Goal: Task Accomplishment & Management: Use online tool/utility

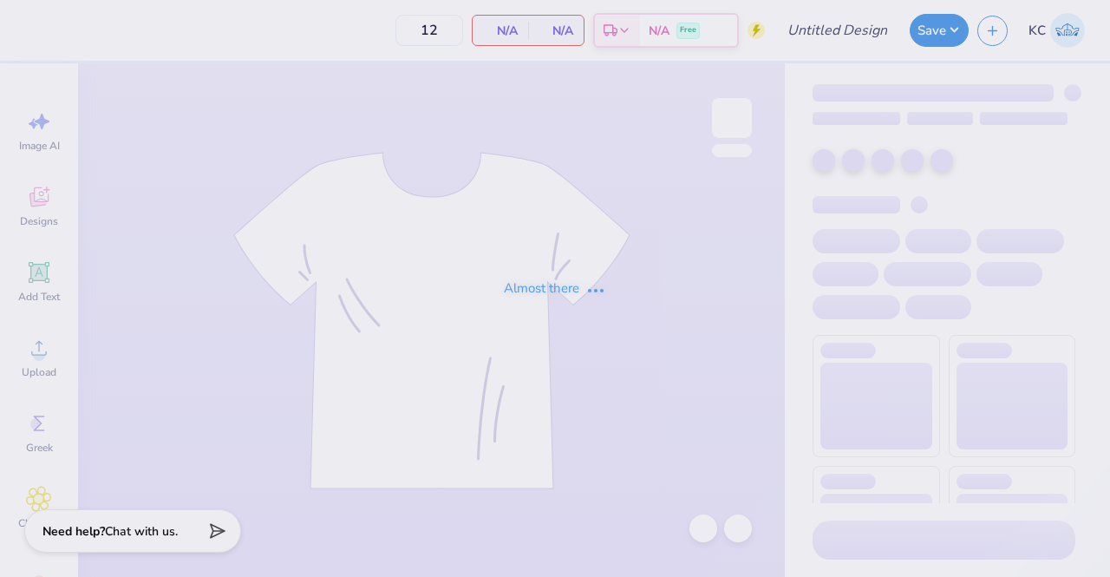
type input "Woodstock T- Shirt"
type input "50"
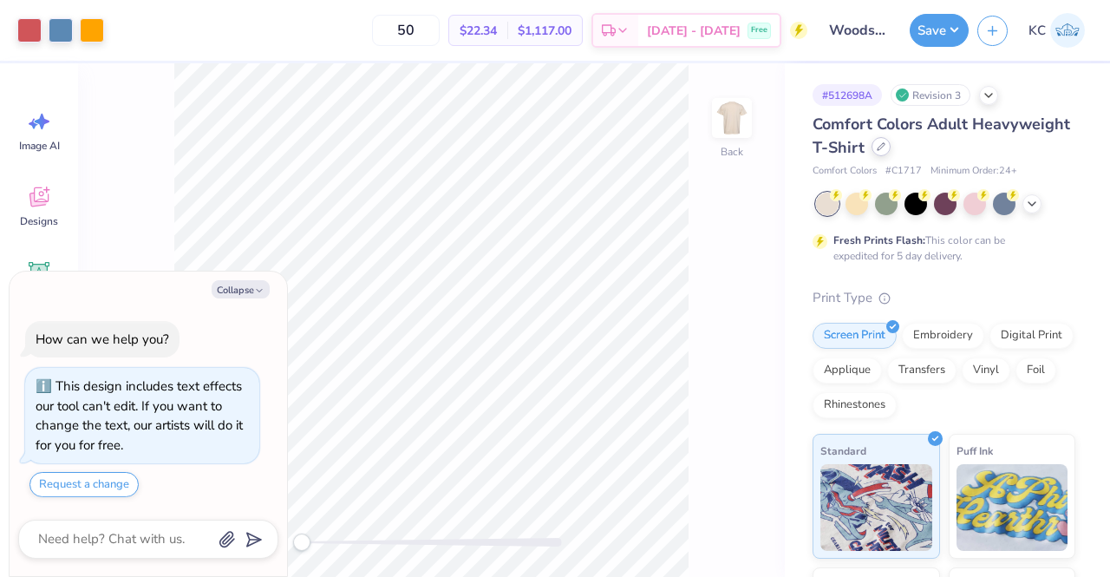
click at [886, 147] on icon at bounding box center [881, 146] width 9 height 9
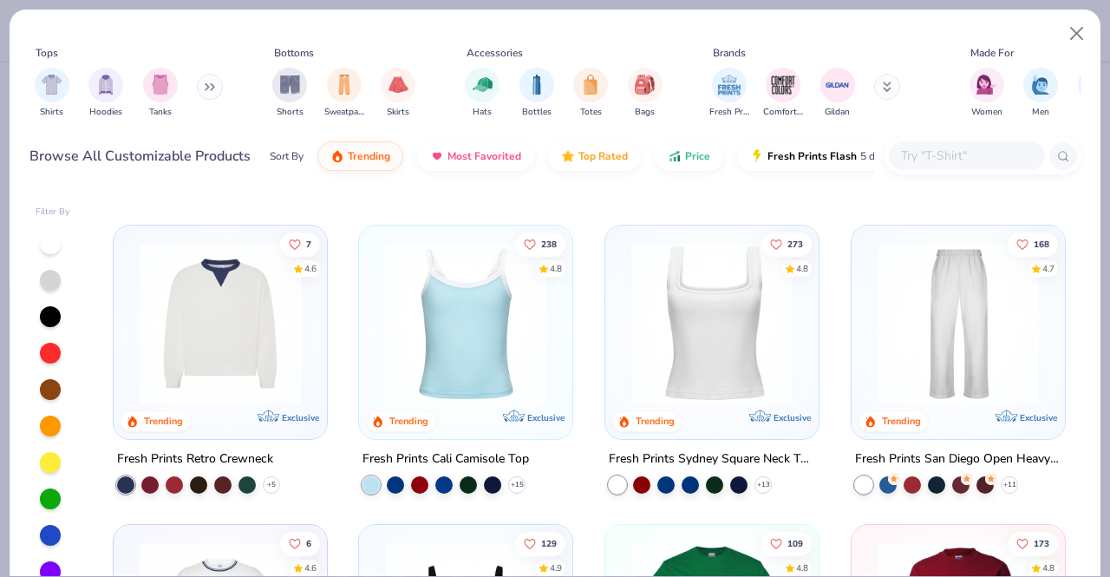
scroll to position [605, 0]
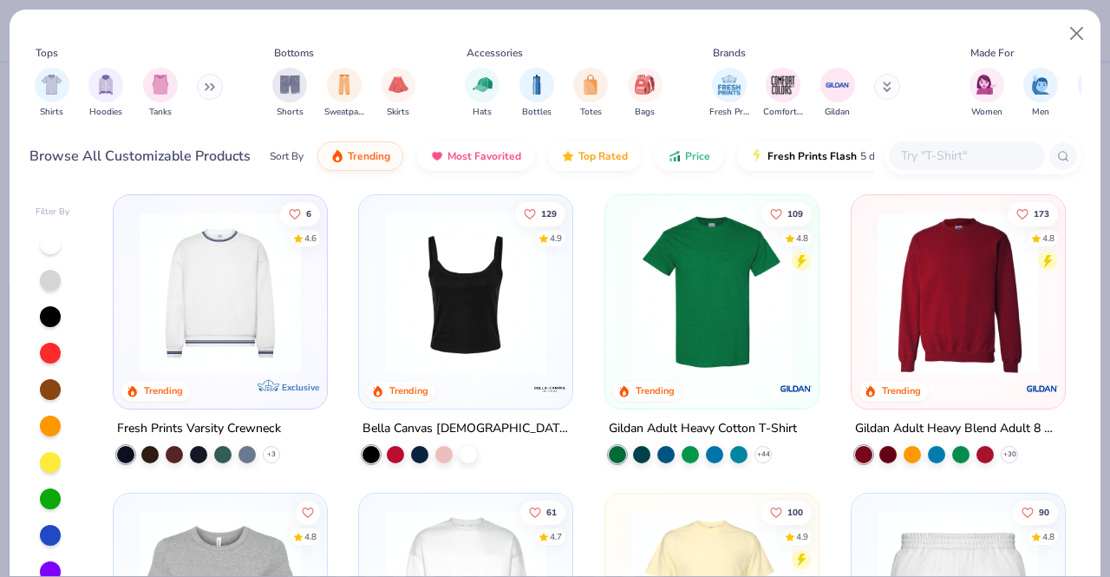
click at [706, 344] on img at bounding box center [712, 292] width 179 height 161
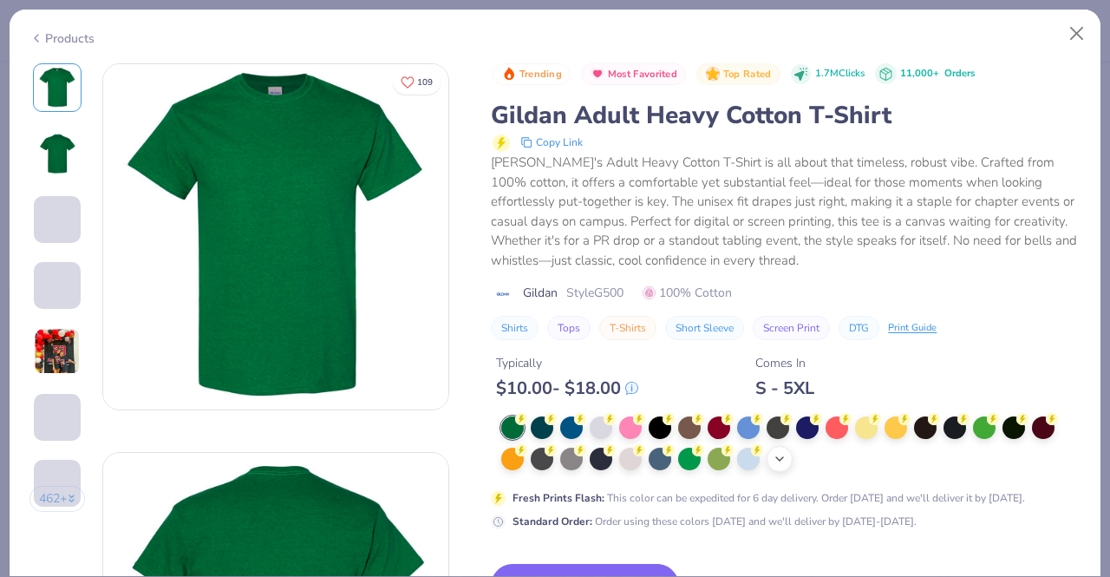
click at [783, 455] on icon at bounding box center [780, 459] width 14 height 14
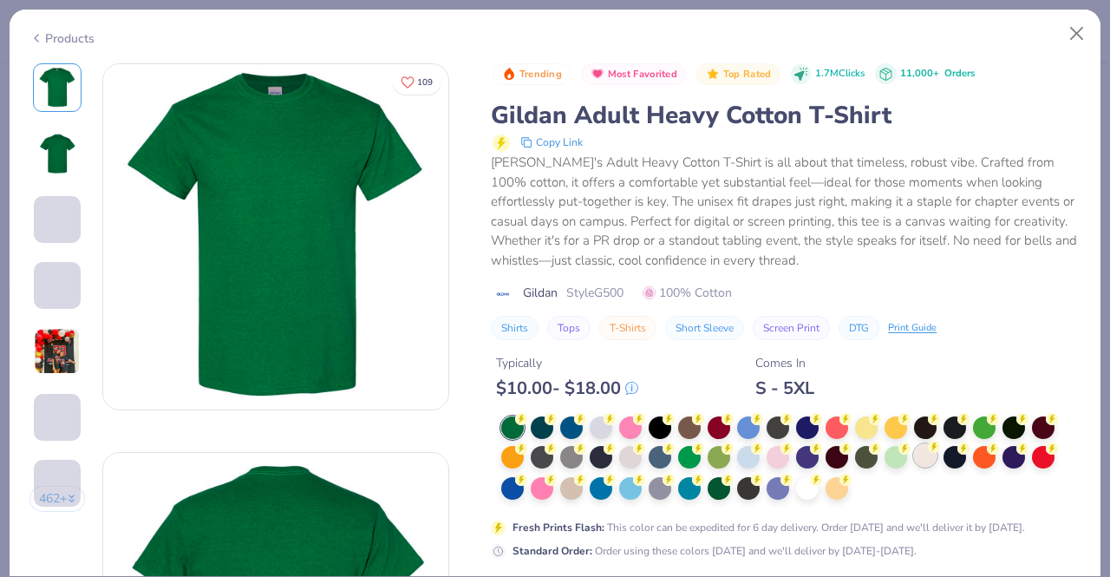
click at [925, 463] on div at bounding box center [925, 455] width 23 height 23
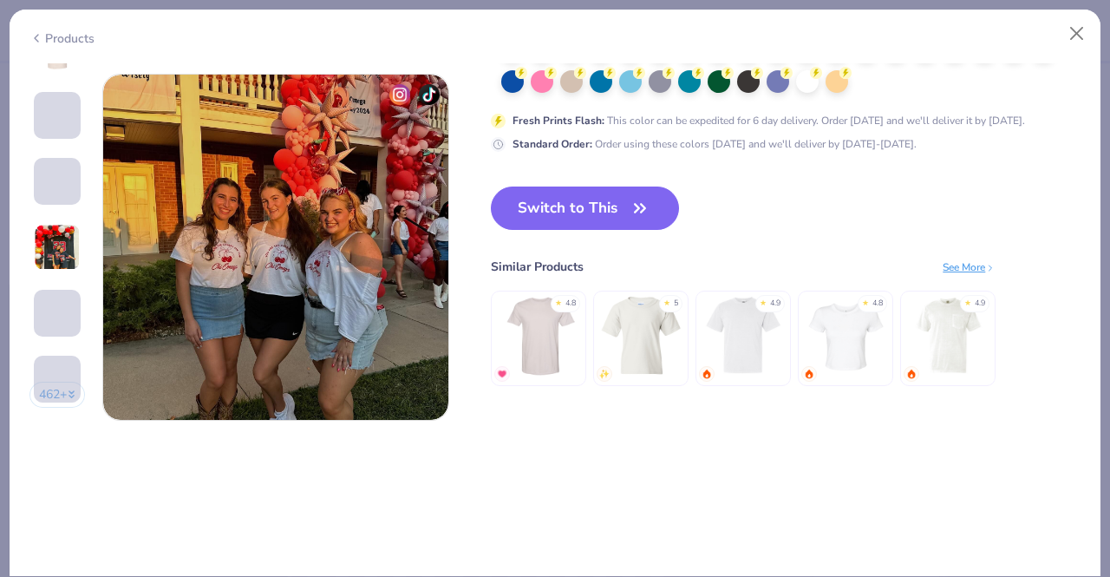
scroll to position [2323, 0]
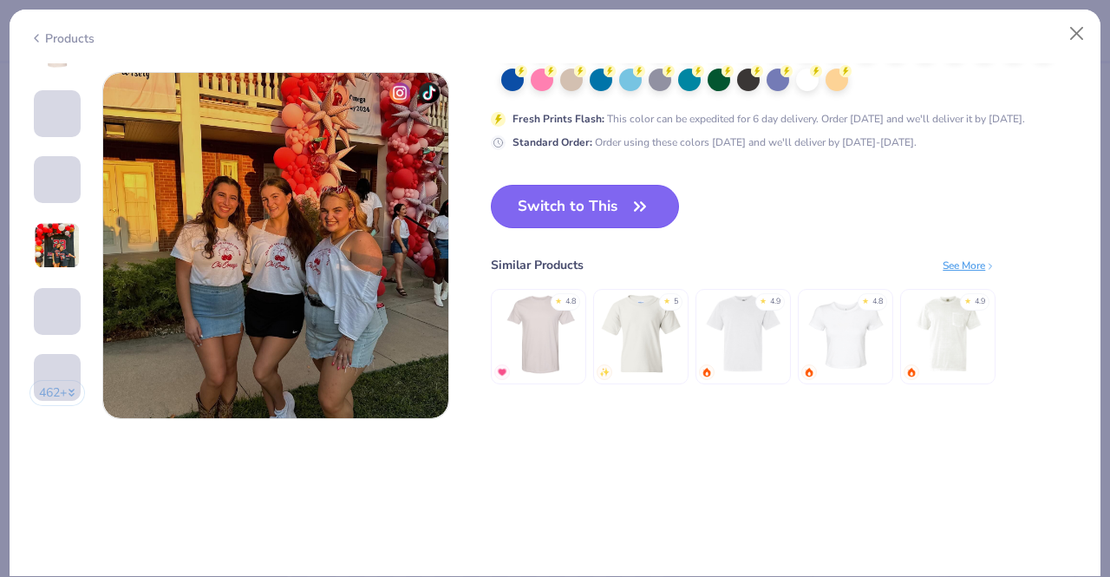
click at [612, 207] on button "Switch to This" at bounding box center [585, 206] width 188 height 43
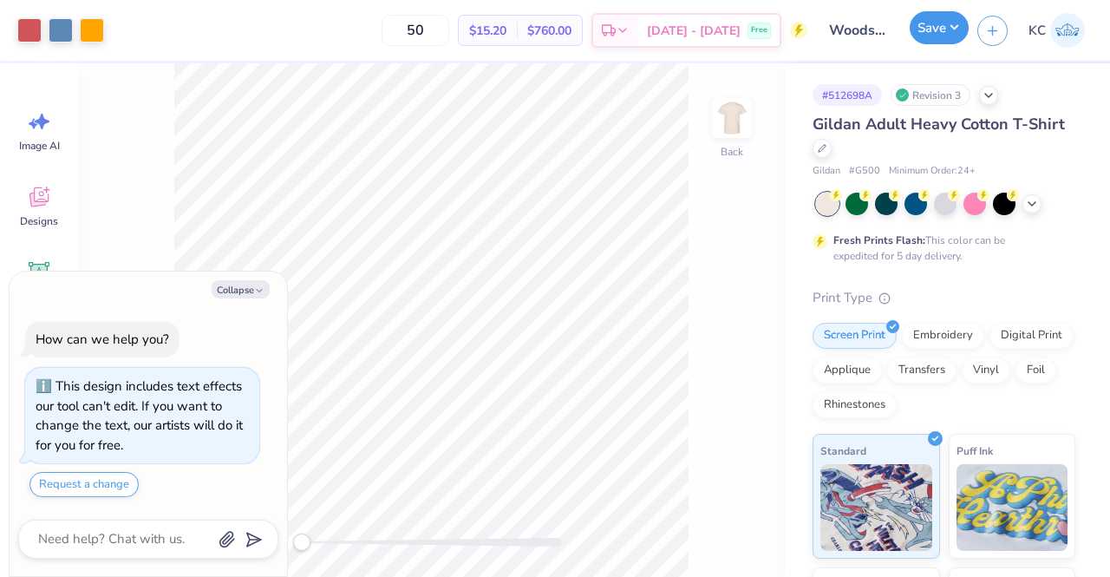
click at [928, 39] on button "Save" at bounding box center [939, 27] width 59 height 33
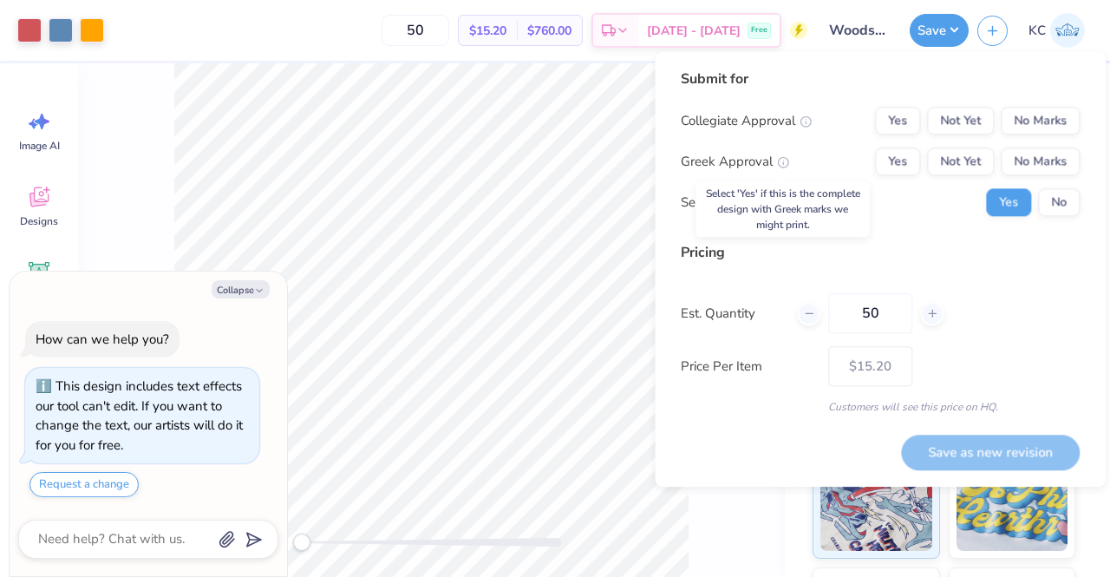
click at [782, 162] on icon at bounding box center [783, 162] width 12 height 12
click at [901, 157] on button "Yes" at bounding box center [897, 161] width 45 height 28
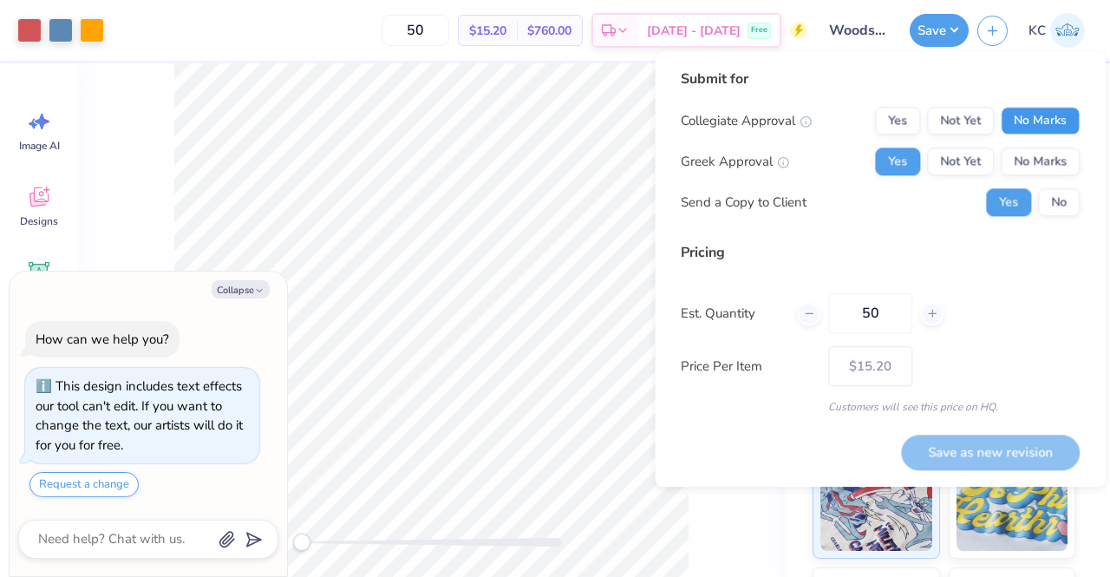
click at [1064, 115] on button "No Marks" at bounding box center [1040, 121] width 79 height 28
type textarea "x"
click at [876, 315] on input "50" at bounding box center [870, 313] width 84 height 40
type input "5"
type textarea "x"
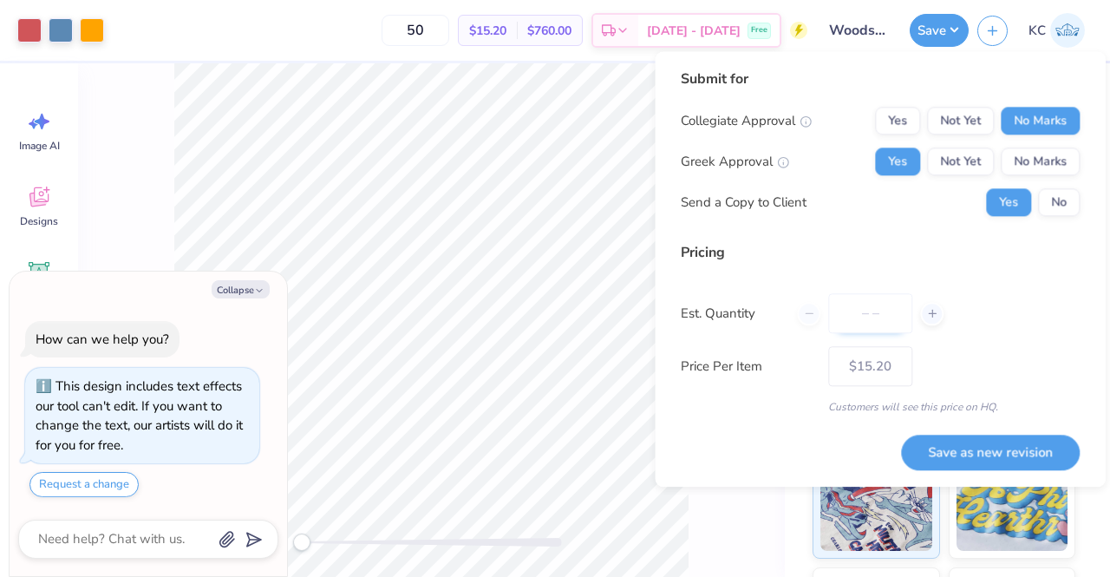
type input "0"
type textarea "x"
type input "024"
type textarea "x"
type input "24"
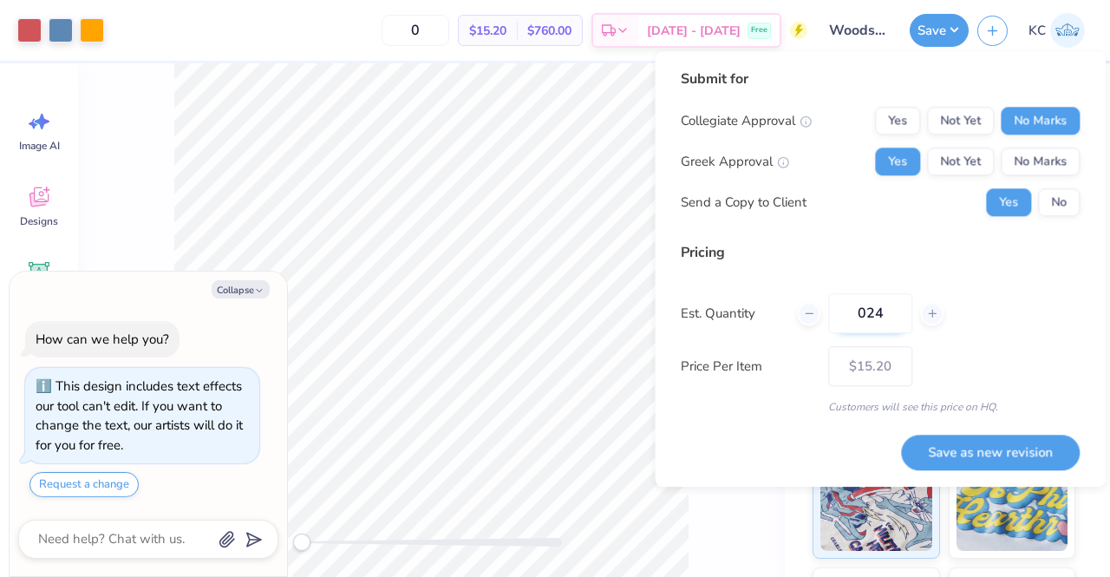
type textarea "x"
type input "– –"
type textarea "x"
type input "$21.36"
click at [871, 315] on input "024" at bounding box center [870, 313] width 84 height 40
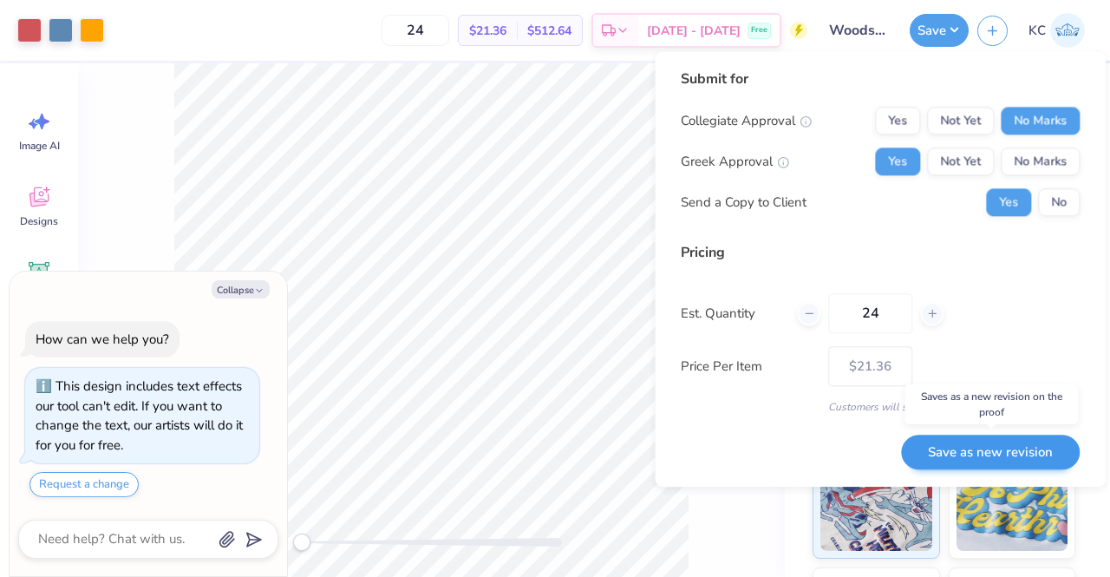
type input "24"
click at [1018, 457] on button "Save as new revision" at bounding box center [990, 453] width 179 height 36
type textarea "x"
type input "– –"
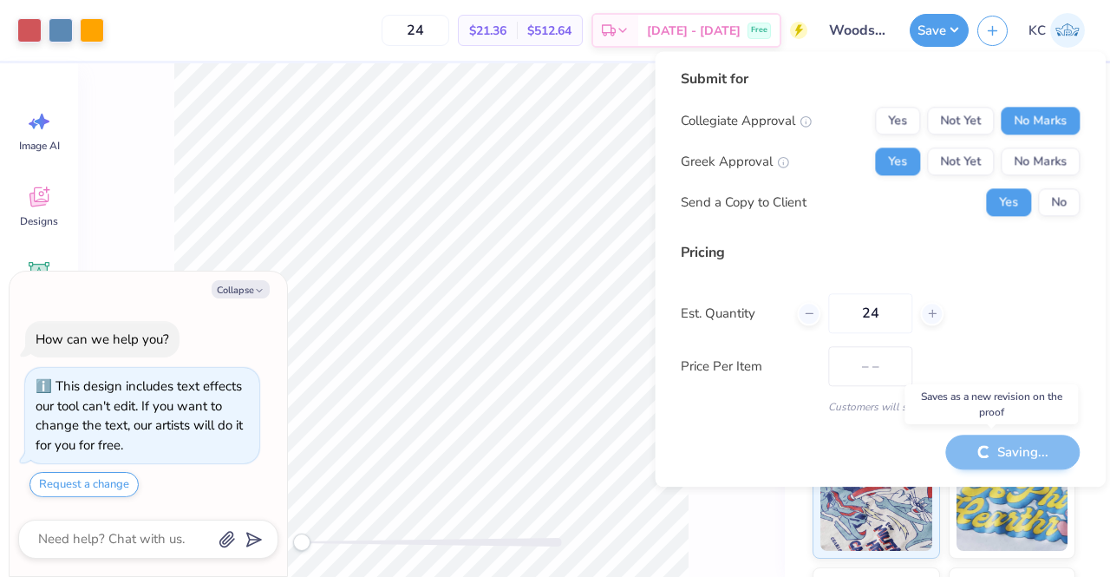
type textarea "x"
type input "$21.36"
type textarea "x"
